Goal: Task Accomplishment & Management: Complete application form

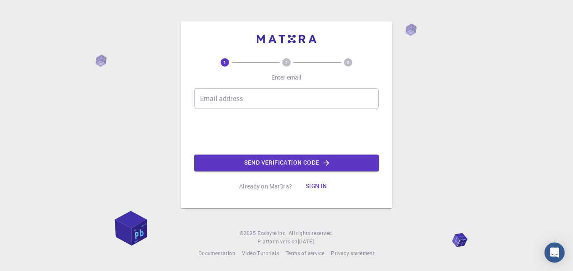
click at [225, 96] on div "Email address Email address" at bounding box center [286, 98] width 184 height 20
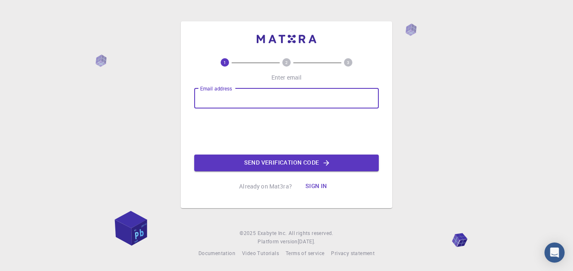
type input "[EMAIL_ADDRESS][DOMAIN_NAME]"
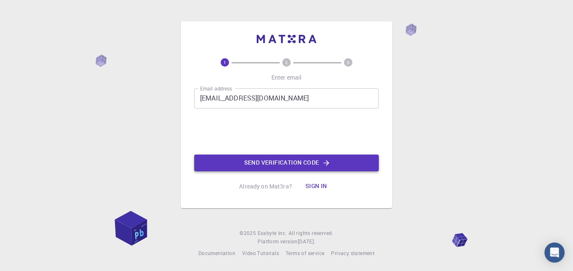
click at [310, 169] on button "Send verification code" at bounding box center [286, 163] width 184 height 17
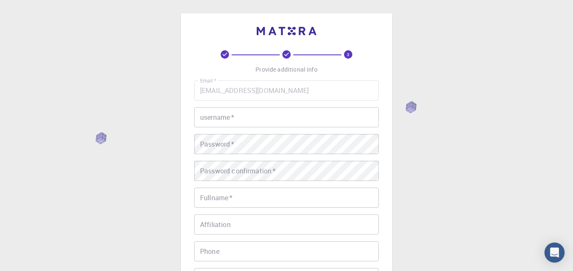
click at [264, 122] on input "username   *" at bounding box center [286, 117] width 184 height 20
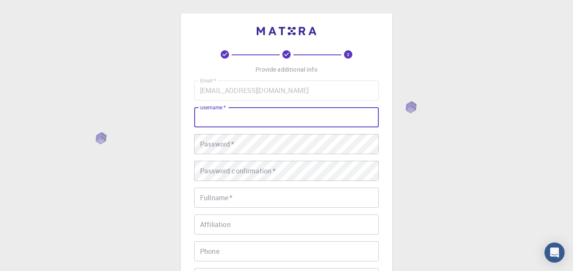
click at [223, 142] on div "Password   * Password   *" at bounding box center [286, 144] width 184 height 20
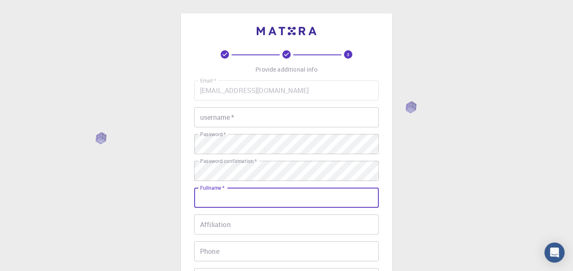
click at [211, 200] on input "Fullname   *" at bounding box center [286, 198] width 184 height 20
type input "[PERSON_NAME]"
type input "0602038885"
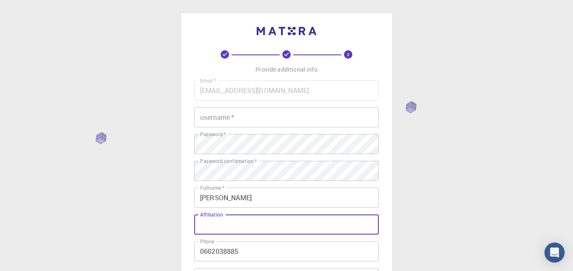
click at [237, 230] on input "Affiliation" at bounding box center [286, 225] width 184 height 20
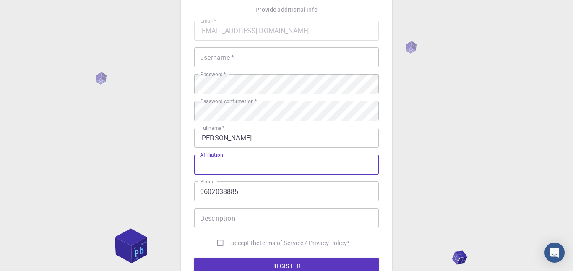
scroll to position [69, 0]
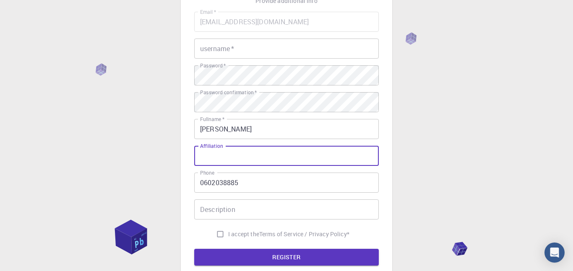
type input "n"
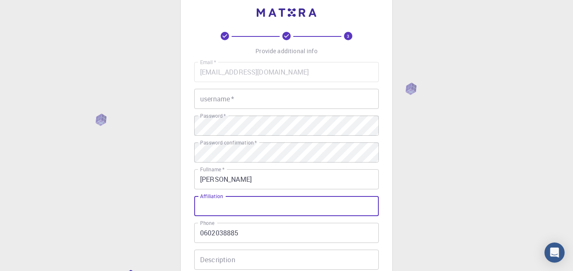
scroll to position [18, 0]
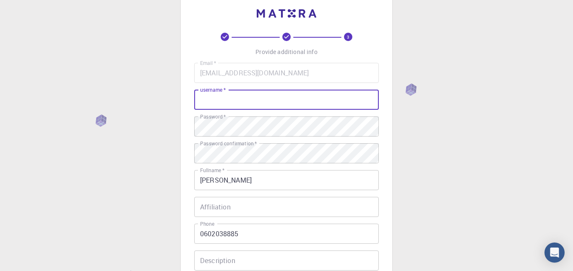
click at [239, 106] on input "username   *" at bounding box center [286, 100] width 184 height 20
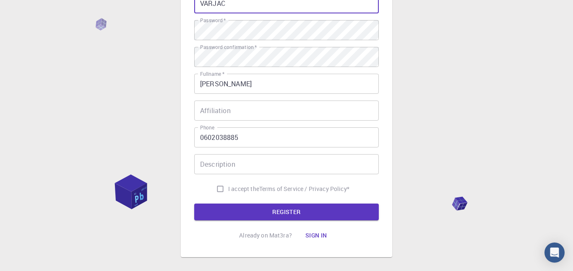
scroll to position [140, 0]
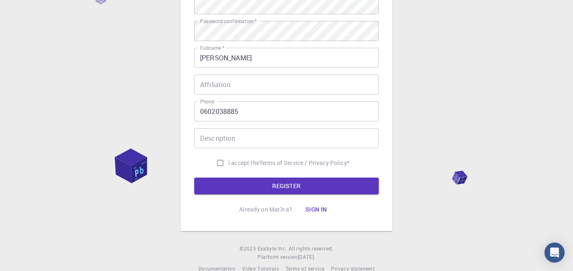
type input "VARJAC"
click at [218, 162] on input "I accept the Terms of Service / Privacy Policy *" at bounding box center [220, 163] width 16 height 16
checkbox input "true"
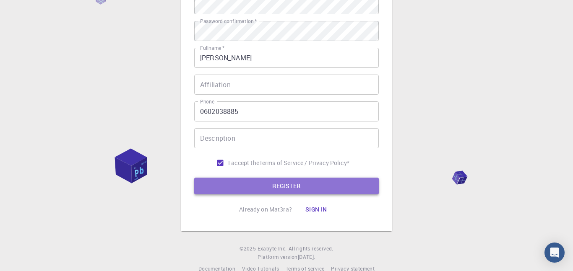
click at [289, 193] on button "REGISTER" at bounding box center [286, 186] width 184 height 17
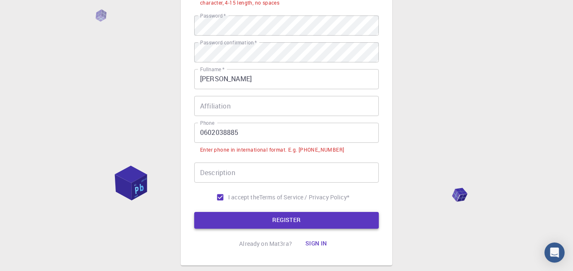
scroll to position [161, 0]
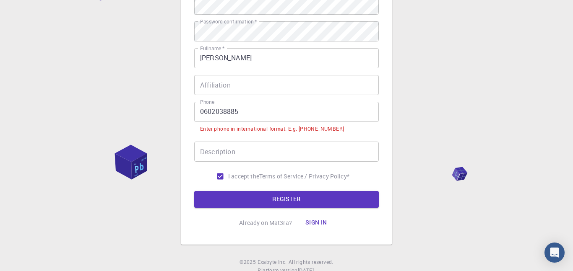
click at [250, 114] on input "0602038885" at bounding box center [286, 112] width 184 height 20
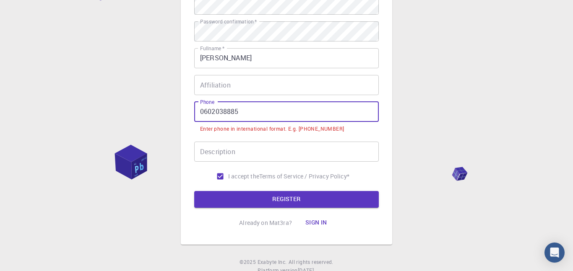
click at [201, 108] on input "0602038885" at bounding box center [286, 112] width 184 height 20
click at [254, 112] on input "0602038885" at bounding box center [286, 112] width 184 height 20
click at [202, 112] on input "0602038885" at bounding box center [286, 112] width 184 height 20
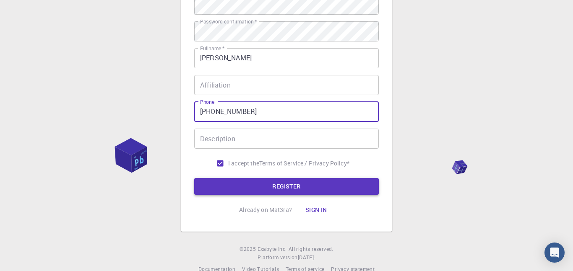
type input "[PHONE_NUMBER]"
click at [257, 184] on button "REGISTER" at bounding box center [286, 186] width 184 height 17
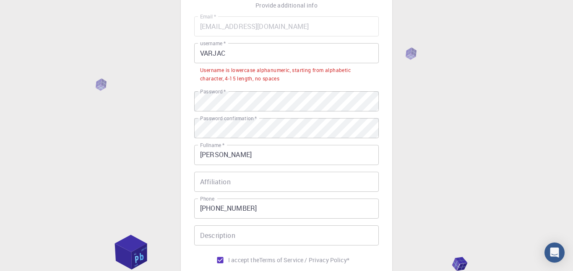
scroll to position [6, 0]
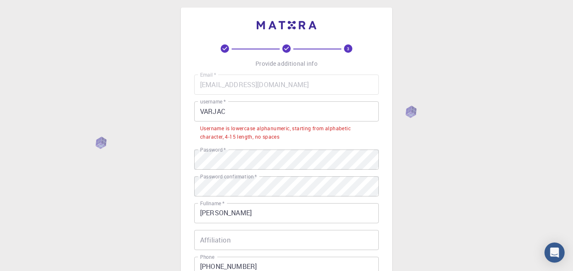
click at [239, 113] on input "VARJAC" at bounding box center [286, 111] width 184 height 20
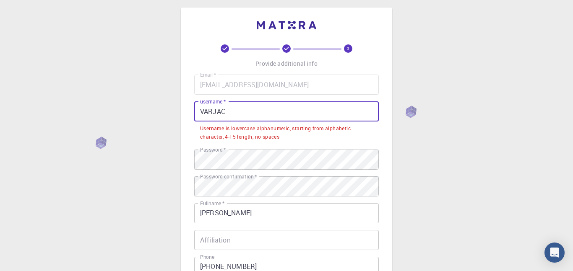
click at [239, 113] on input "VARJAC" at bounding box center [286, 111] width 184 height 20
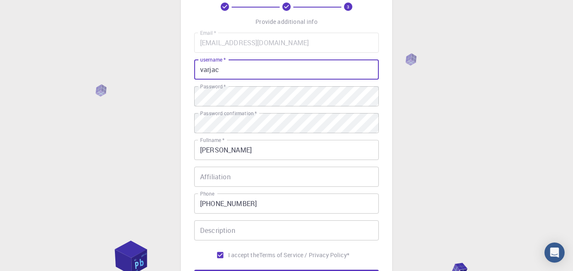
scroll to position [132, 0]
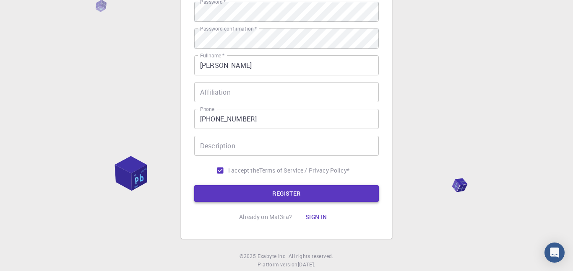
type input "varjac"
click at [252, 193] on button "REGISTER" at bounding box center [286, 193] width 184 height 17
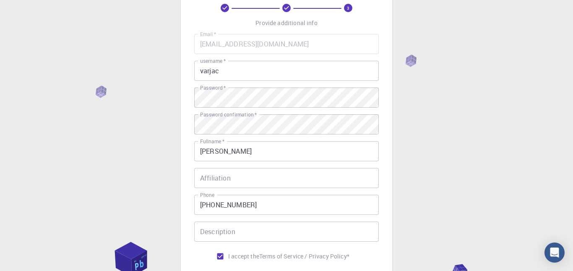
scroll to position [0, 0]
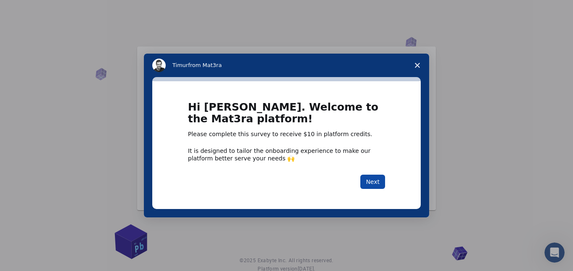
click at [371, 184] on button "Next" at bounding box center [372, 182] width 25 height 14
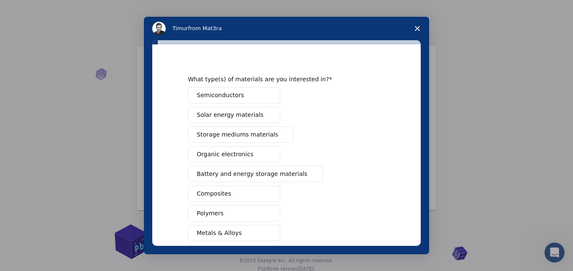
scroll to position [29, 0]
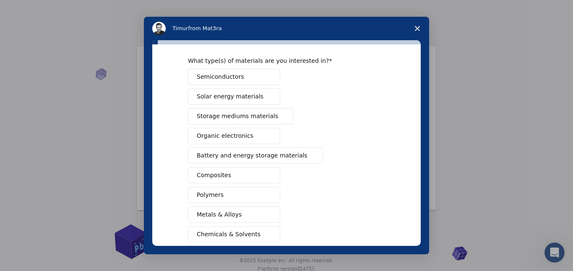
click at [210, 177] on span "Composites" at bounding box center [214, 175] width 34 height 9
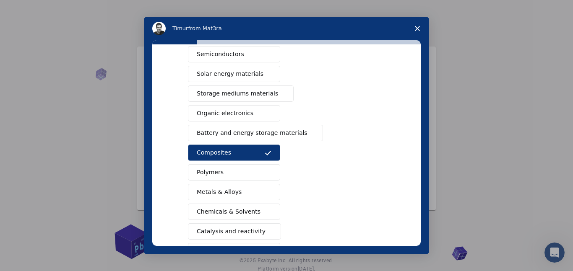
scroll to position [84, 0]
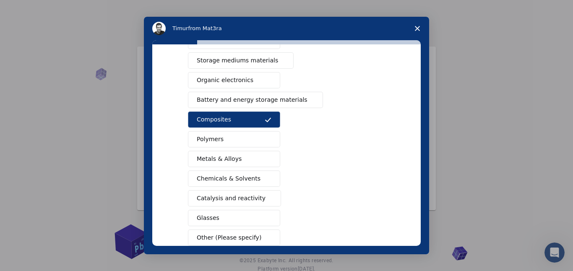
click at [218, 161] on span "Metals & Alloys" at bounding box center [219, 159] width 45 height 9
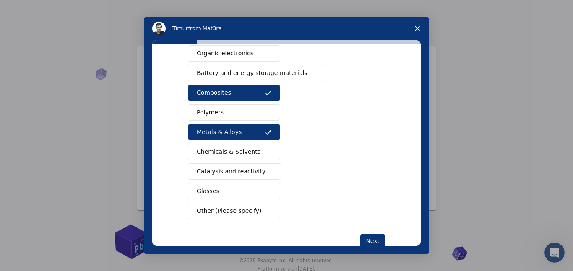
scroll to position [116, 0]
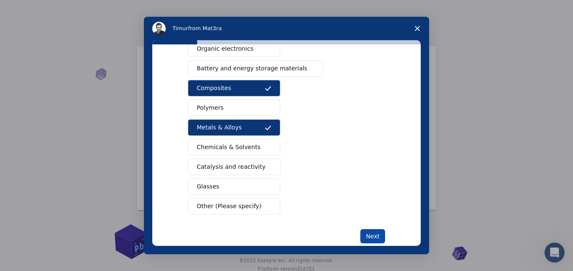
click at [374, 231] on button "Next" at bounding box center [372, 236] width 25 height 14
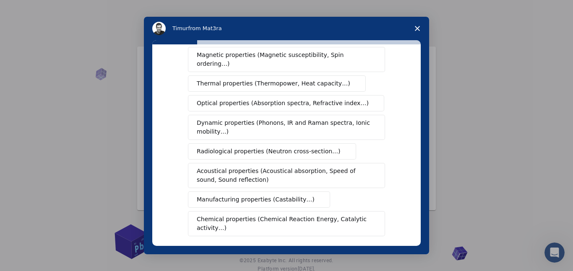
scroll to position [110, 0]
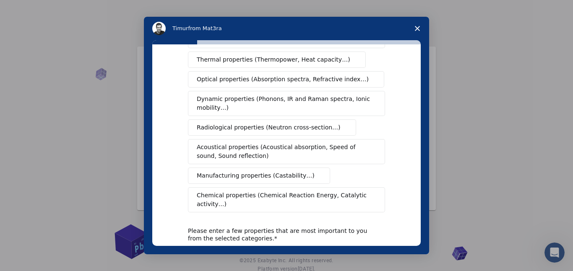
click at [235, 171] on span "Manufacturing properties (Castability…)" at bounding box center [256, 175] width 118 height 9
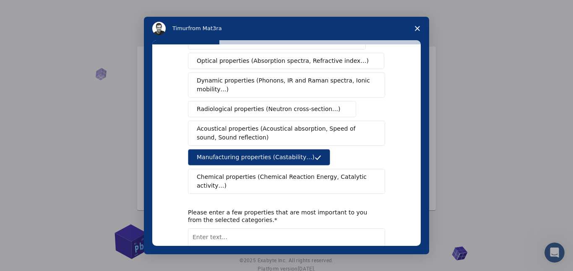
scroll to position [186, 0]
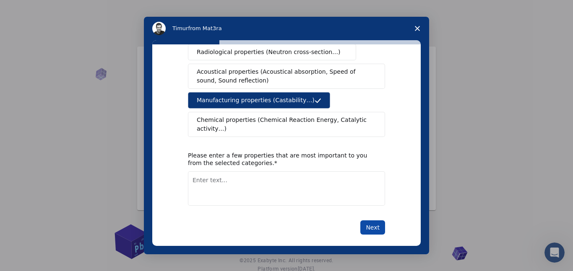
click at [373, 223] on button "Next" at bounding box center [372, 228] width 25 height 14
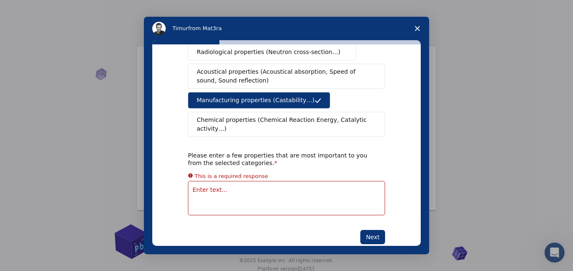
click at [416, 30] on icon "Close survey" at bounding box center [417, 28] width 5 height 5
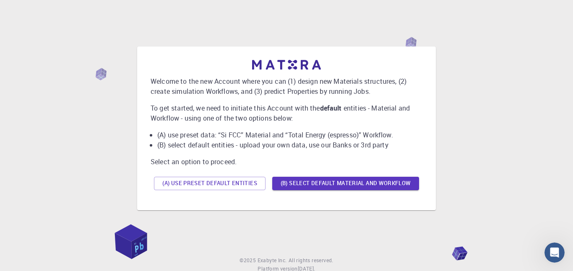
click at [208, 185] on button "(A) Use preset default entities" at bounding box center [210, 183] width 112 height 13
